Goal: Communication & Community: Connect with others

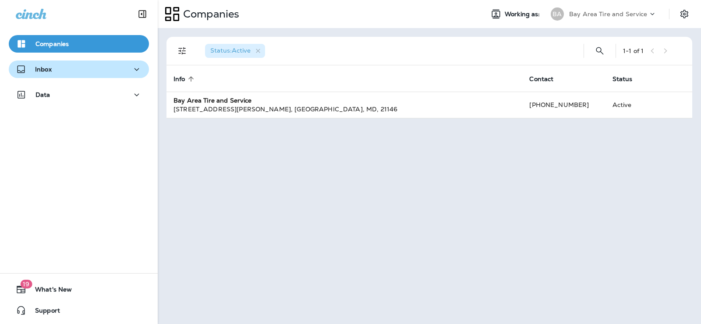
click at [51, 68] on p "Inbox" at bounding box center [43, 69] width 17 height 7
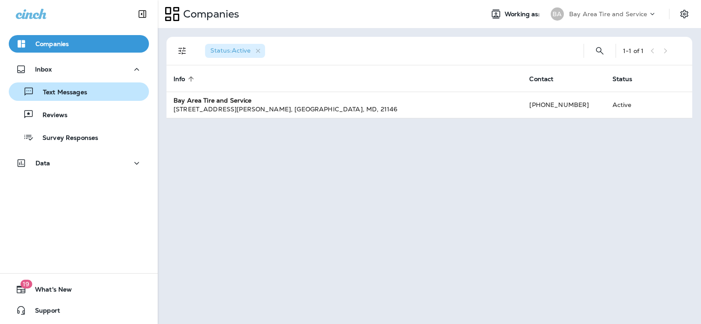
click at [53, 91] on p "Text Messages" at bounding box center [60, 93] width 53 height 8
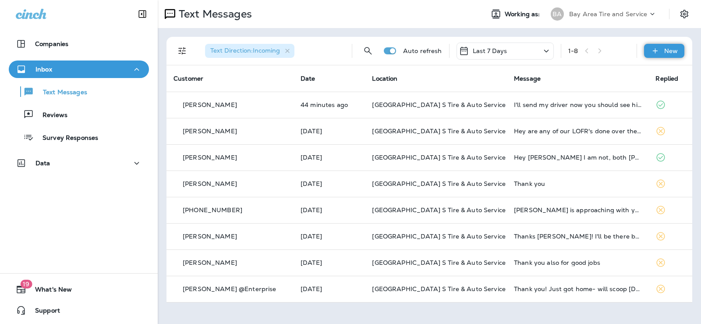
click at [679, 50] on div "New" at bounding box center [664, 51] width 40 height 14
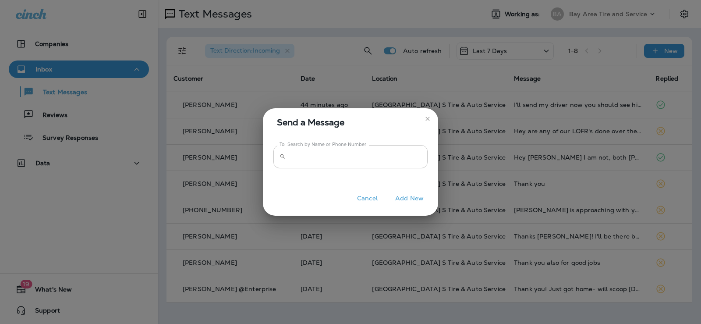
click at [319, 162] on input "To: Search by Name or Phone Number" at bounding box center [358, 156] width 139 height 23
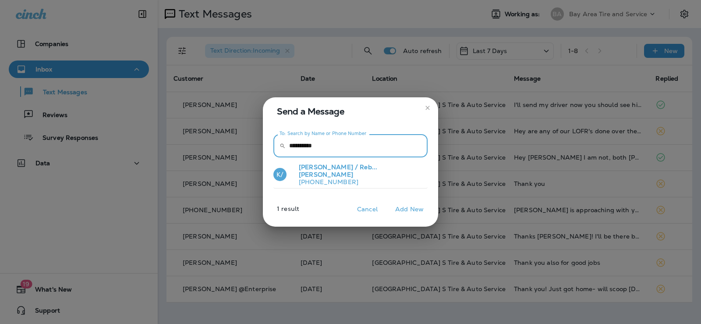
type input "**********"
click at [310, 179] on p "[PHONE_NUMBER]" at bounding box center [358, 181] width 132 height 7
